Goal: Task Accomplishment & Management: Complete application form

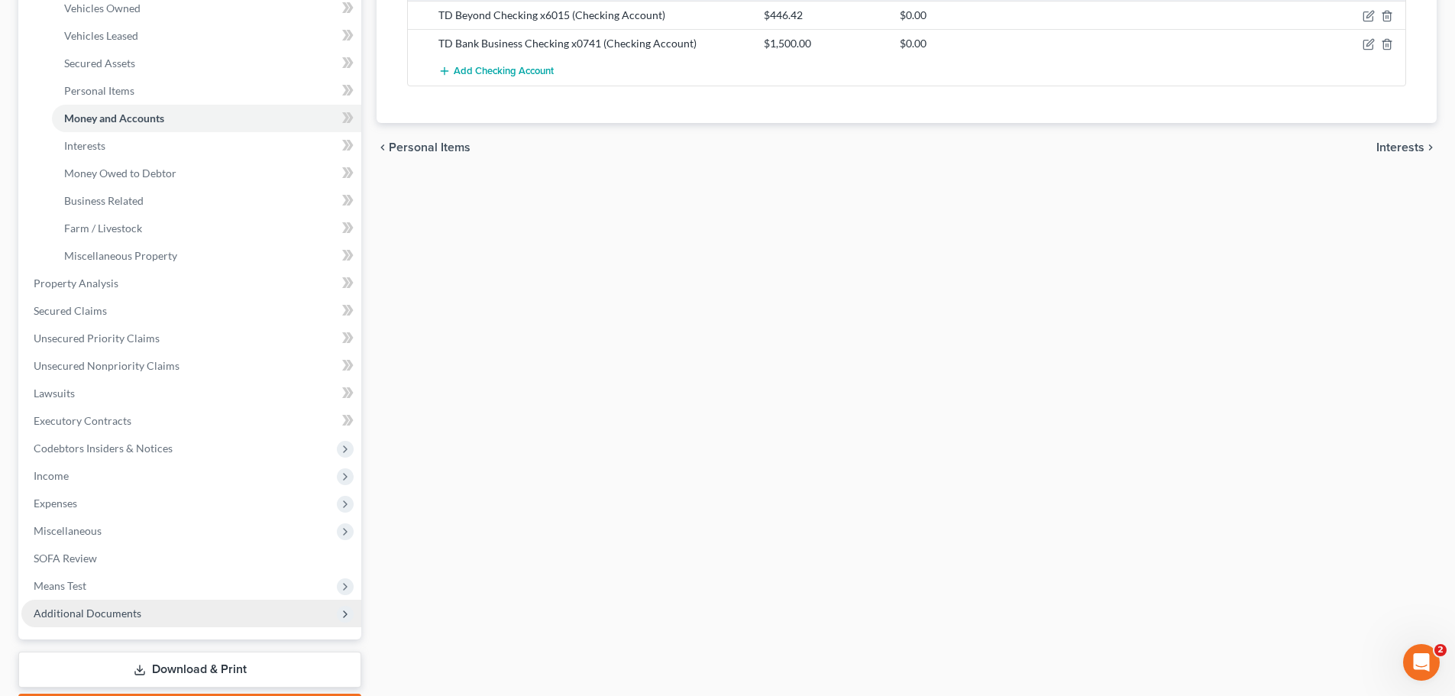
scroll to position [382, 0]
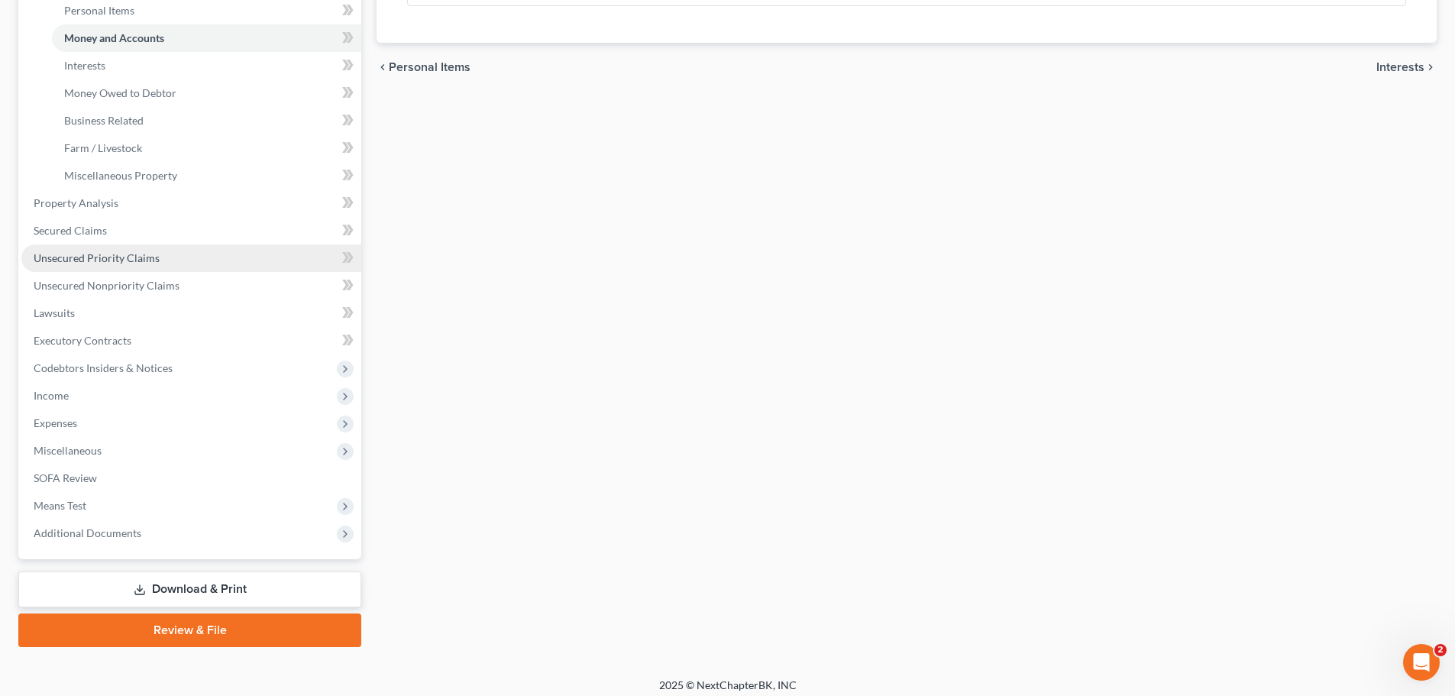
click at [164, 270] on link "Unsecured Priority Claims" at bounding box center [191, 257] width 340 height 27
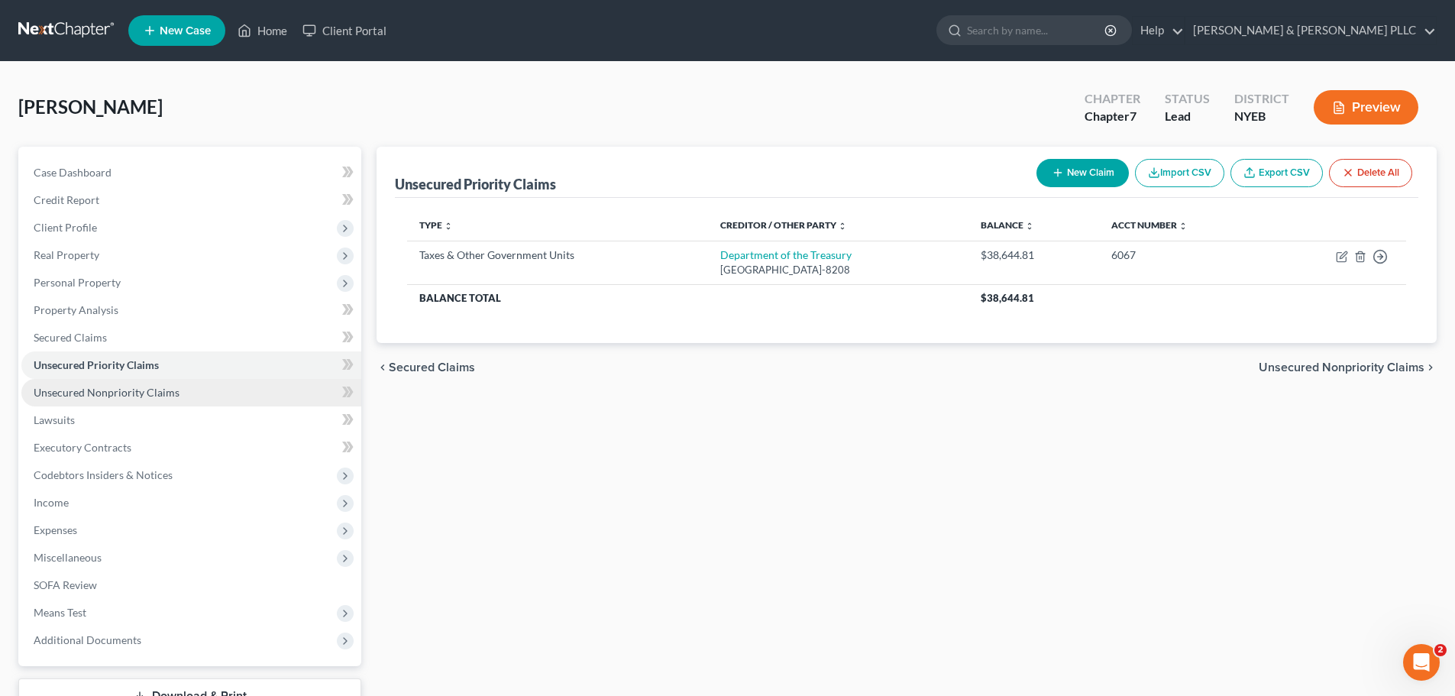
click at [154, 396] on span "Unsecured Nonpriority Claims" at bounding box center [107, 392] width 146 height 13
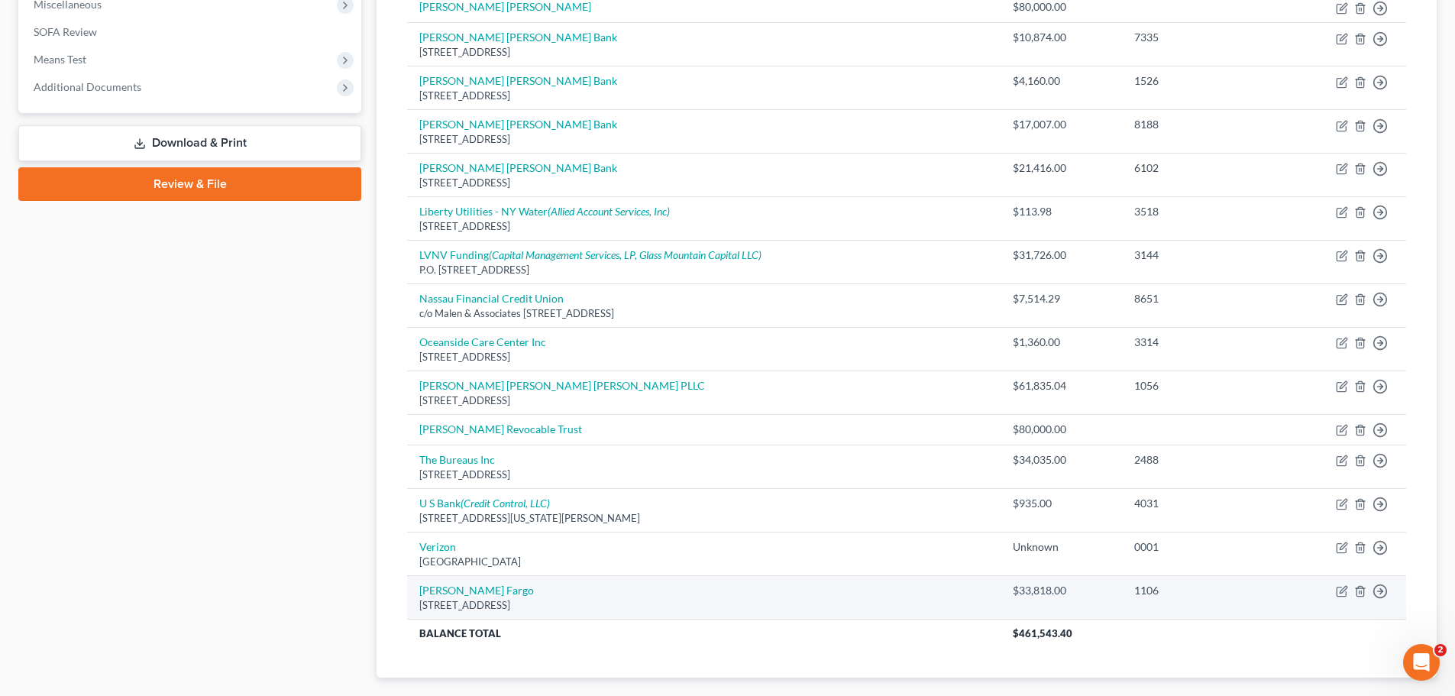
scroll to position [611, 0]
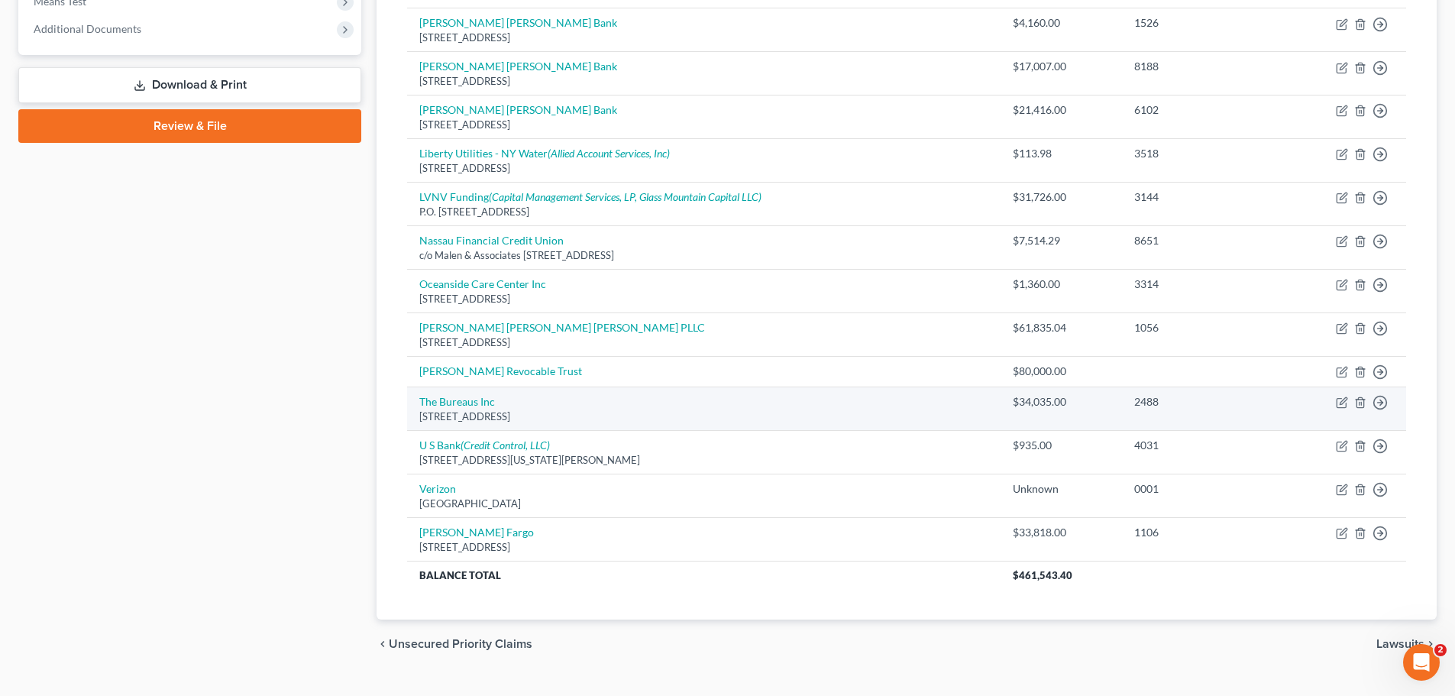
click at [444, 408] on td "The Bureaus Inc [STREET_ADDRESS]" at bounding box center [704, 409] width 594 height 44
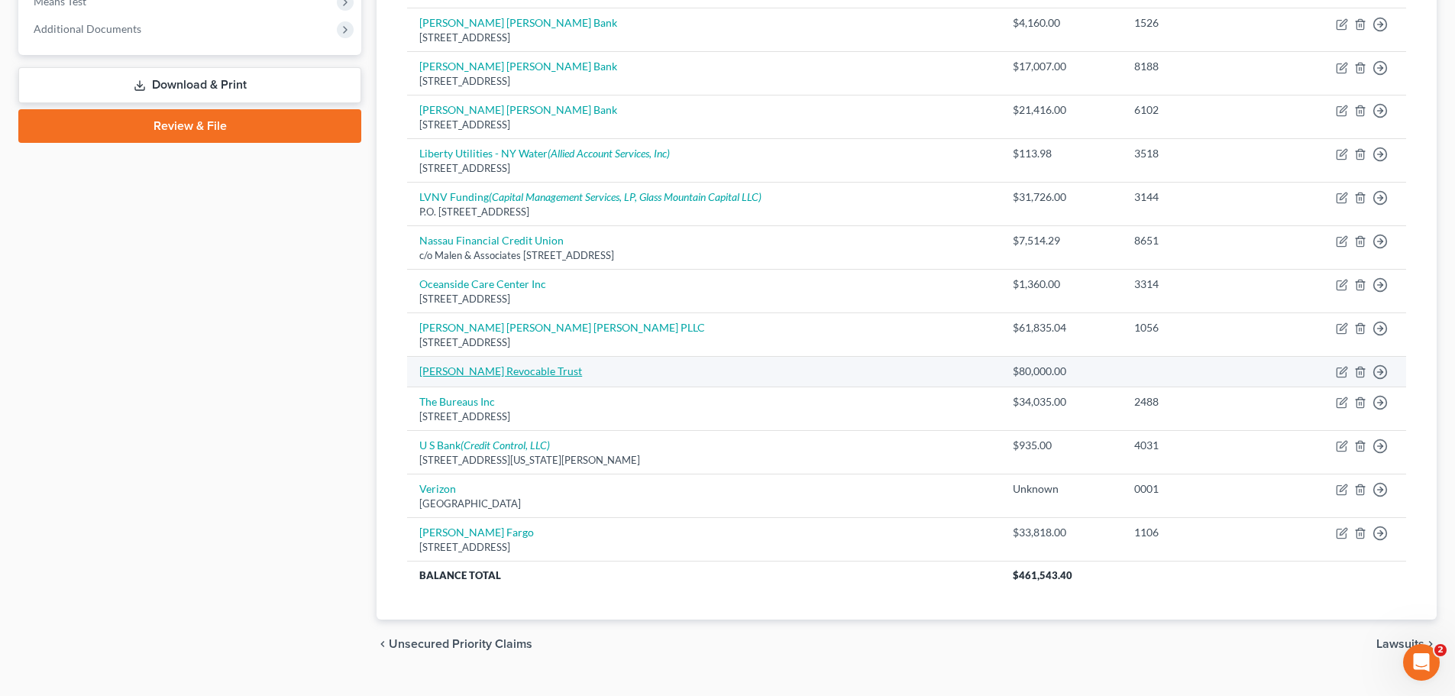
click at [464, 374] on link "[PERSON_NAME] Revocable Trust" at bounding box center [500, 370] width 163 height 13
select select "14"
select select "0"
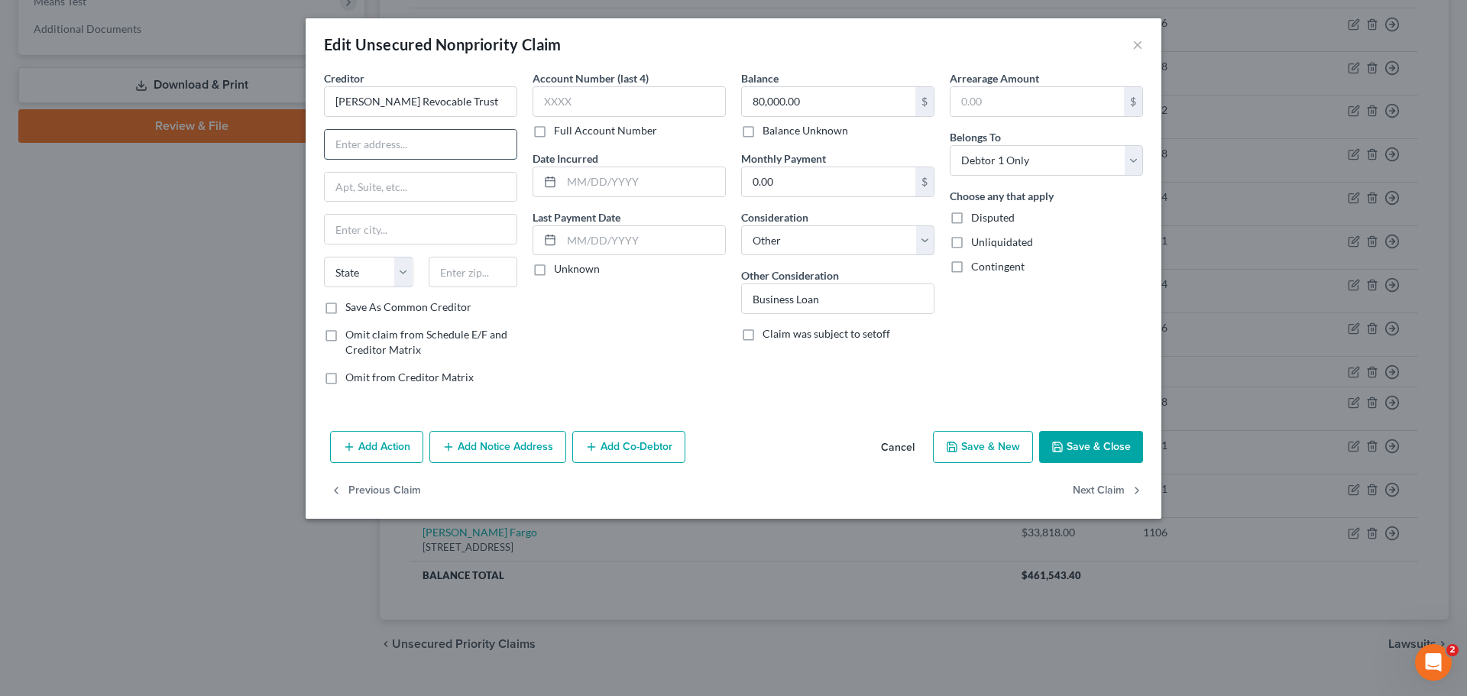
paste input "[STREET_ADDRESS][PERSON_NAME]"
type input "[STREET_ADDRESS][PERSON_NAME]"
click at [427, 198] on input "text" at bounding box center [421, 187] width 192 height 29
click at [374, 223] on input "text" at bounding box center [421, 229] width 192 height 29
type input "Hopkinton"
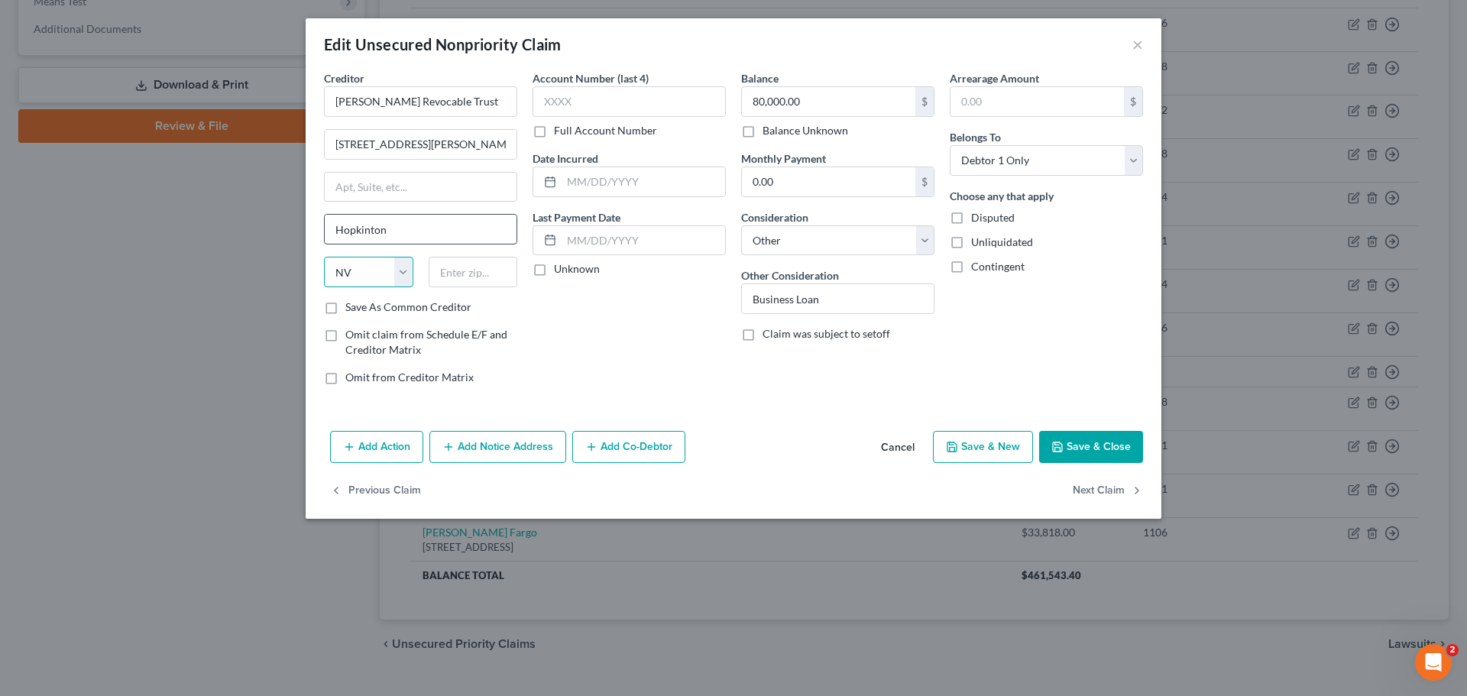
select select "32"
type input "03229"
click at [403, 308] on label "Save As Common Creditor" at bounding box center [408, 306] width 126 height 15
click at [361, 308] on input "Save As Common Creditor" at bounding box center [356, 304] width 10 height 10
checkbox input "true"
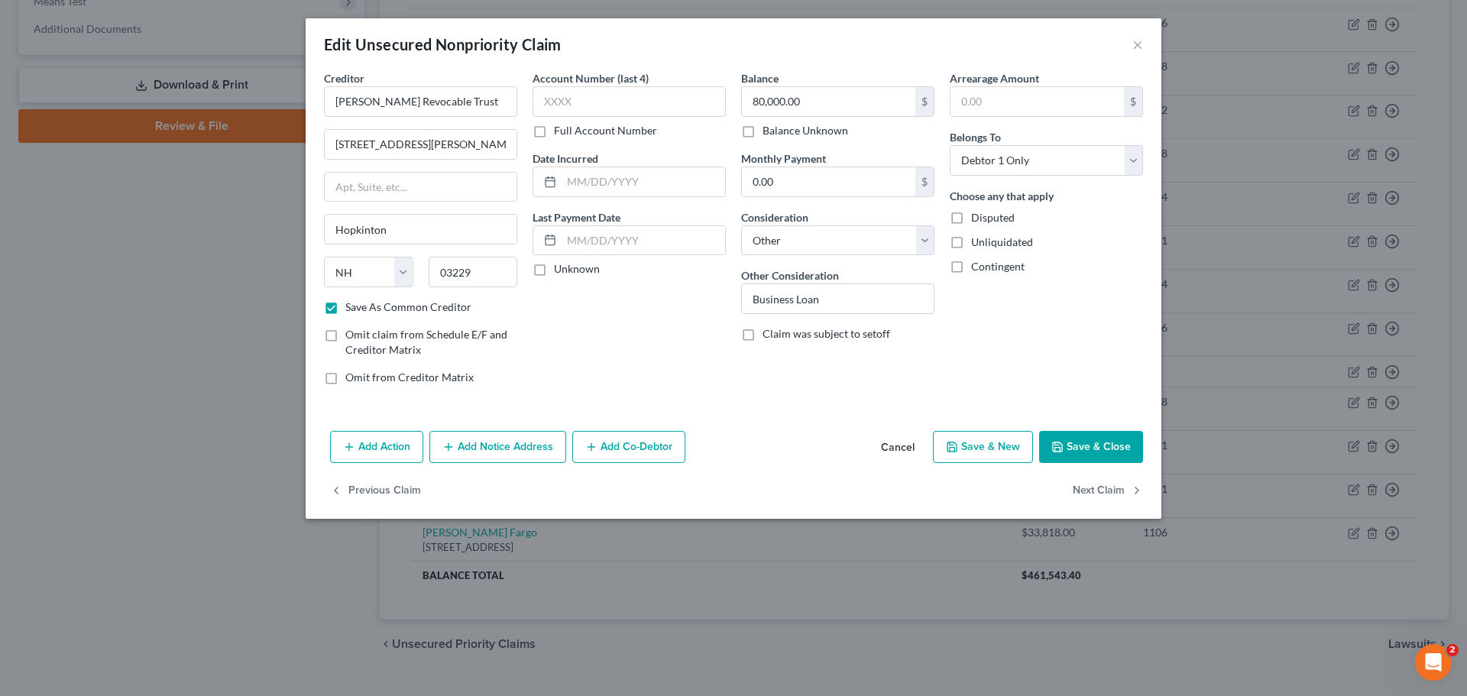
type input "Contoocook"
click at [367, 310] on label "Save As Common Creditor" at bounding box center [408, 306] width 126 height 15
click at [361, 309] on input "Save As Common Creditor" at bounding box center [356, 304] width 10 height 10
click at [371, 309] on label "Save As Common Creditor" at bounding box center [408, 306] width 126 height 15
click at [361, 309] on input "Save As Common Creditor" at bounding box center [356, 304] width 10 height 10
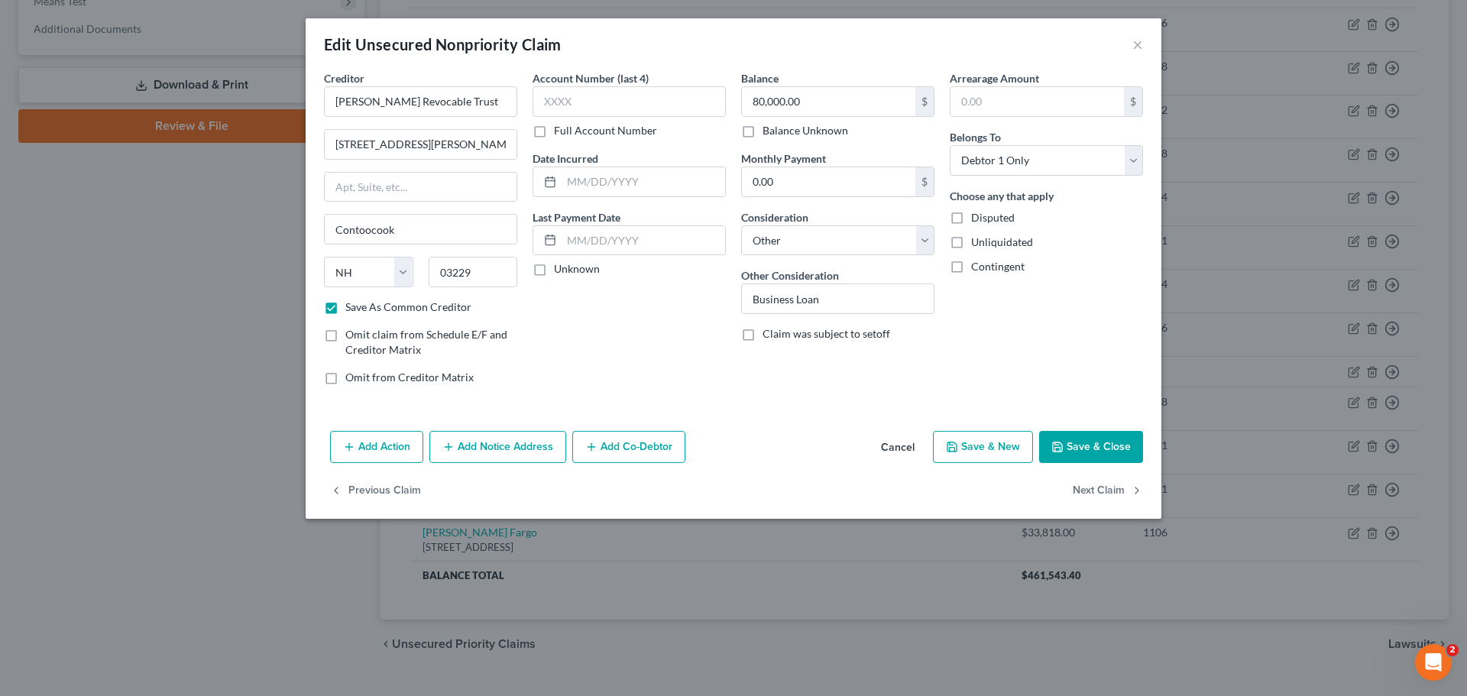
click at [1080, 442] on button "Save & Close" at bounding box center [1091, 447] width 104 height 32
checkbox input "false"
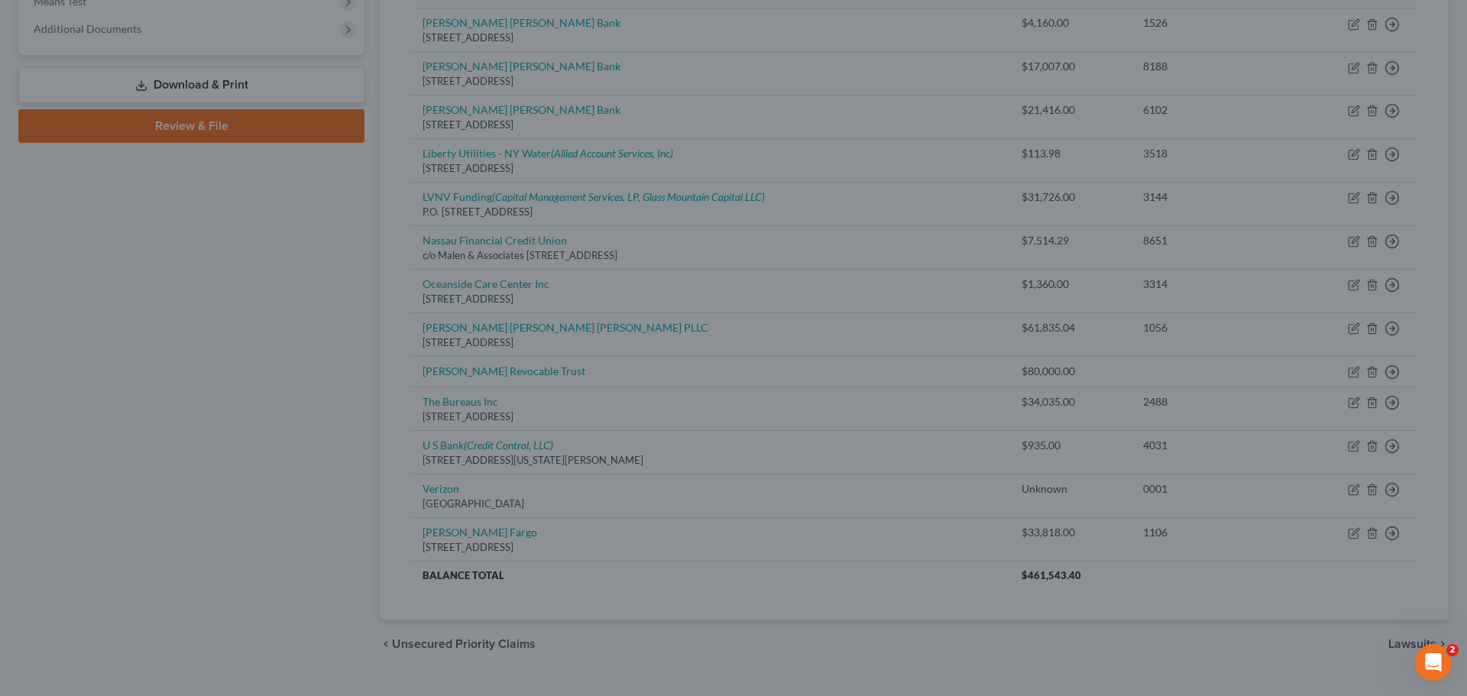
type input "0"
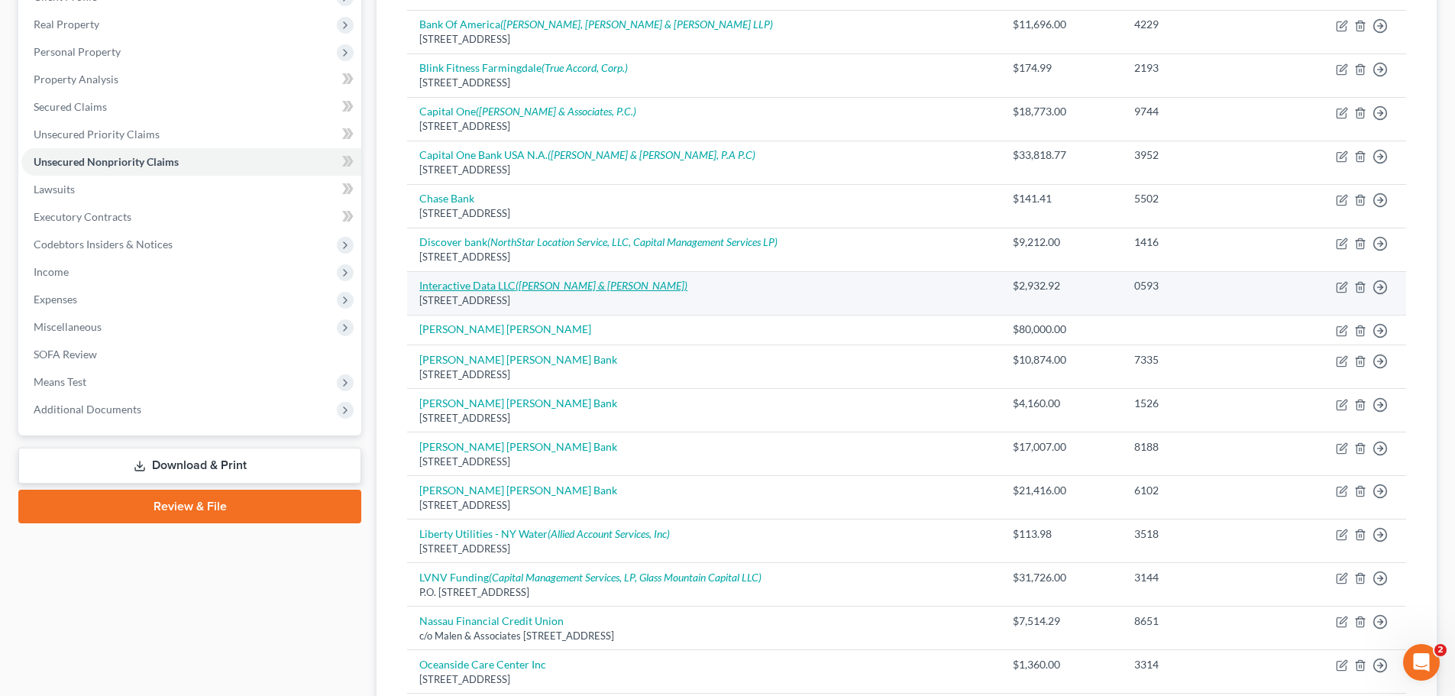
scroll to position [229, 0]
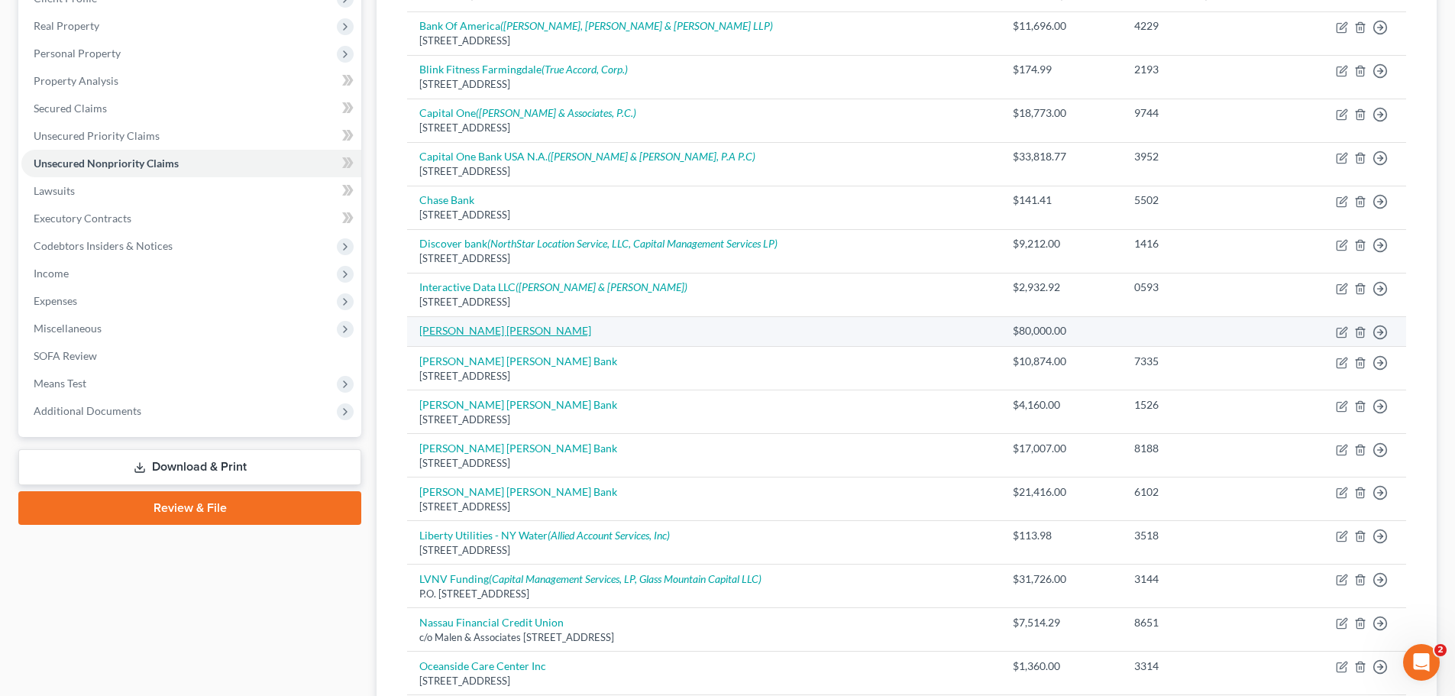
click at [474, 331] on link "[PERSON_NAME] [PERSON_NAME]" at bounding box center [505, 330] width 172 height 13
select select "14"
select select "0"
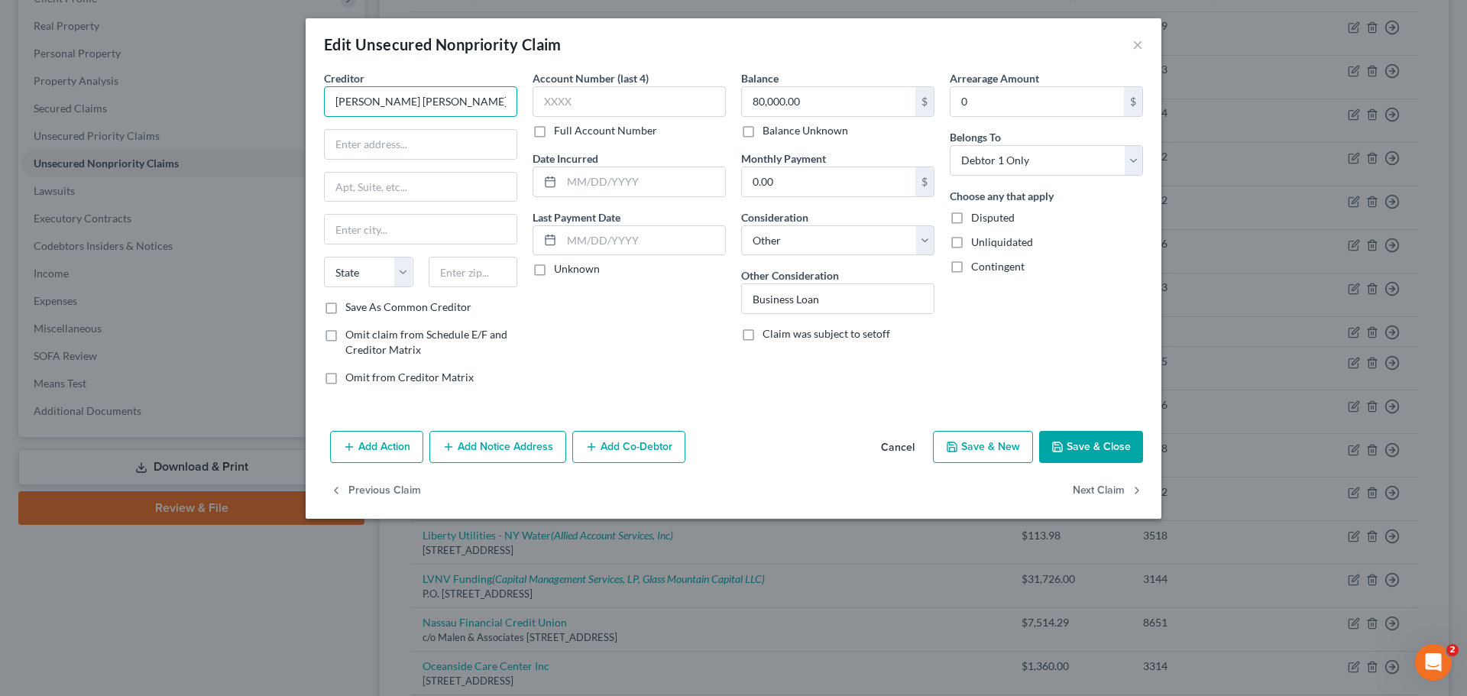
click at [422, 101] on input "[PERSON_NAME] [PERSON_NAME]" at bounding box center [420, 101] width 193 height 31
click at [445, 146] on div "[STREET_ADDRESS][PERSON_NAME]" at bounding box center [417, 142] width 163 height 13
type input "[PERSON_NAME] Revocable Trust"
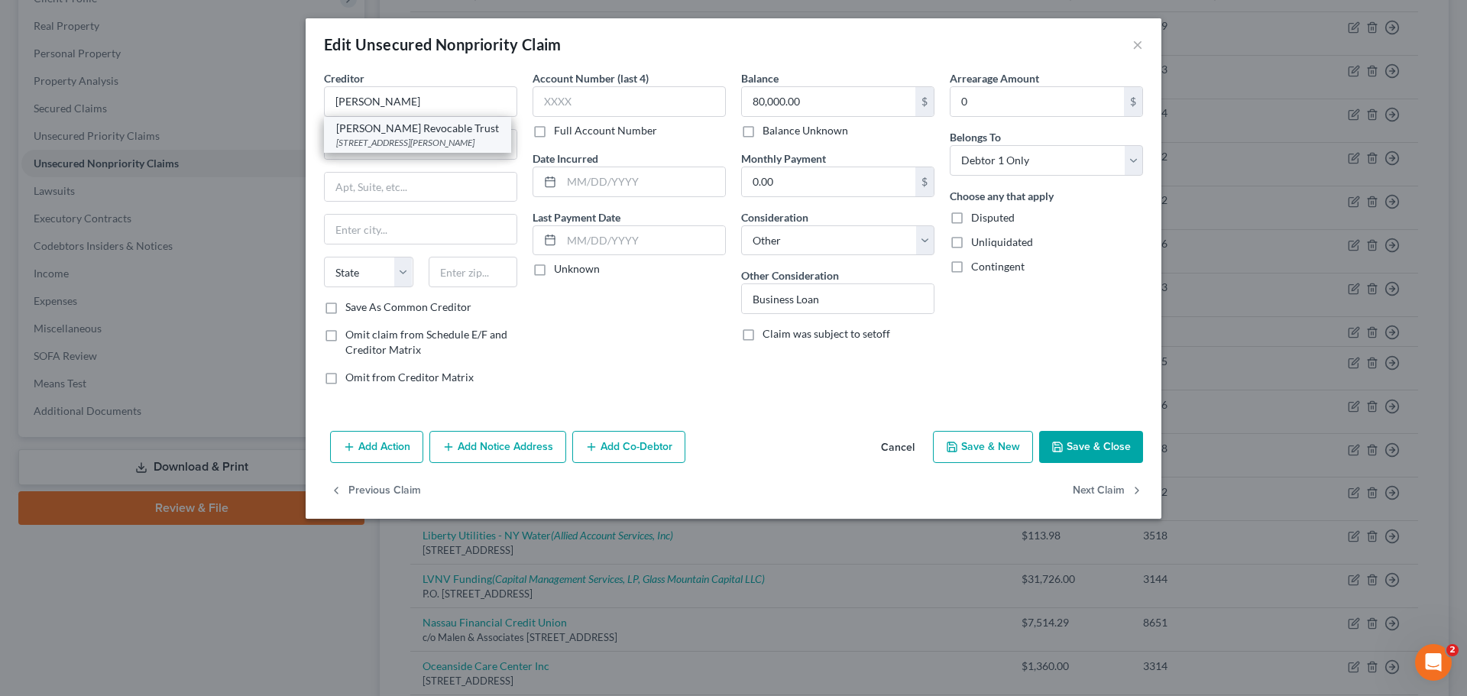
type input "[STREET_ADDRESS][PERSON_NAME]"
type input "Contoocook"
select select "32"
type input "03229"
click at [395, 115] on input "[PERSON_NAME] Revocable Trust" at bounding box center [420, 101] width 193 height 31
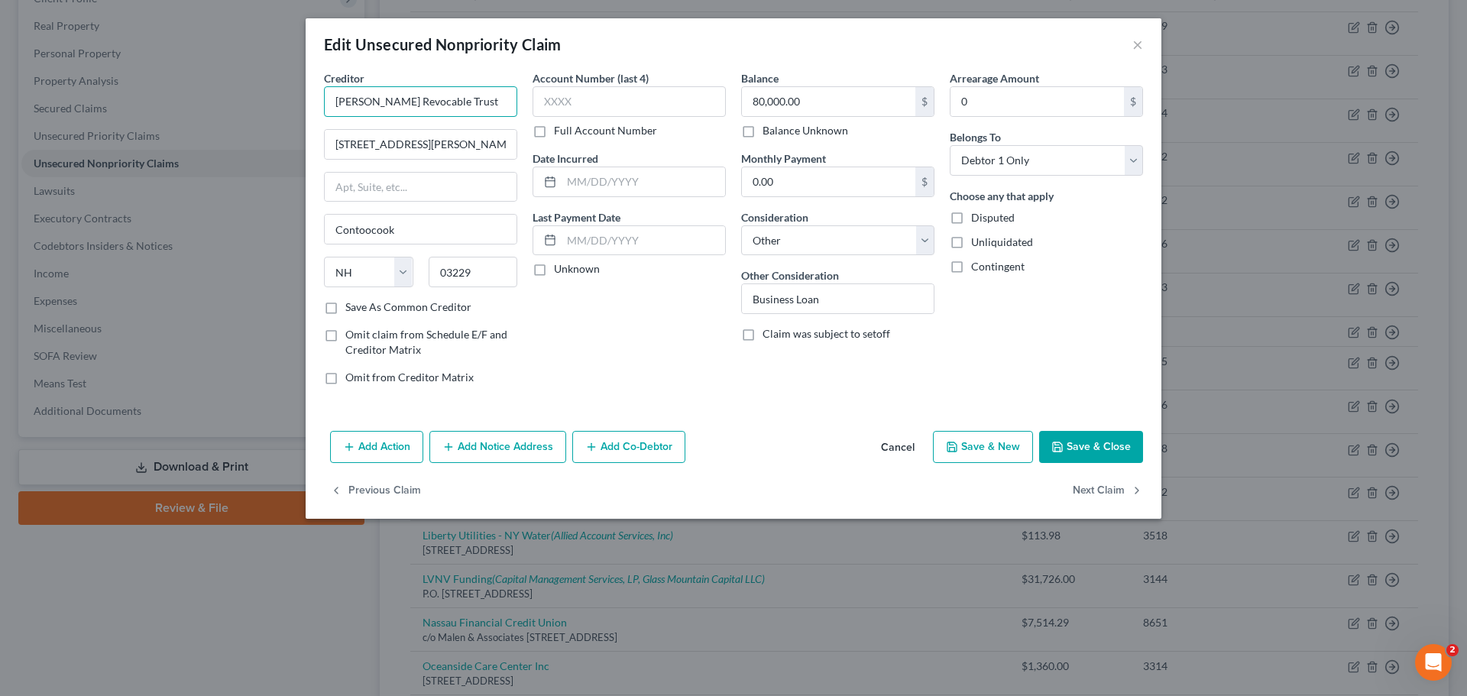
click at [395, 115] on input "[PERSON_NAME] Revocable Trust" at bounding box center [420, 101] width 193 height 31
paste input "[PERSON_NAME] [PERSON_NAME]"
type input "[PERSON_NAME] [PERSON_NAME]"
click at [1102, 445] on button "Save & Close" at bounding box center [1091, 447] width 104 height 32
